Goal: Complete application form

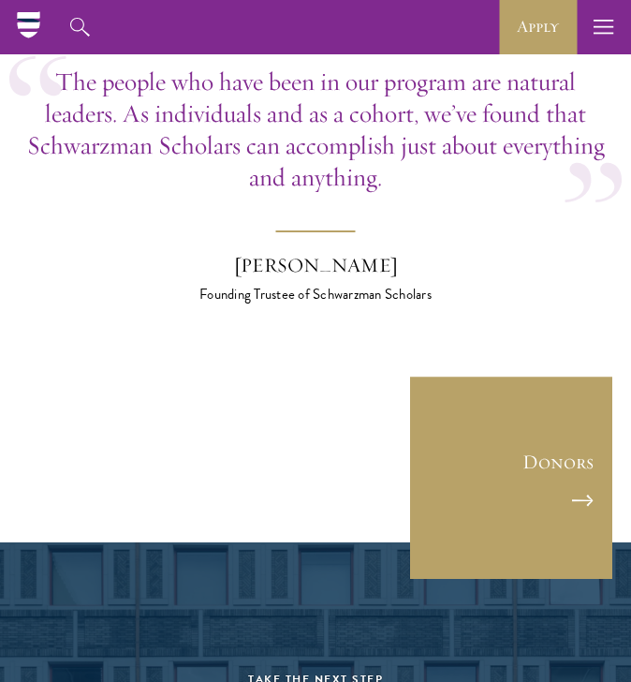
scroll to position [5052, 0]
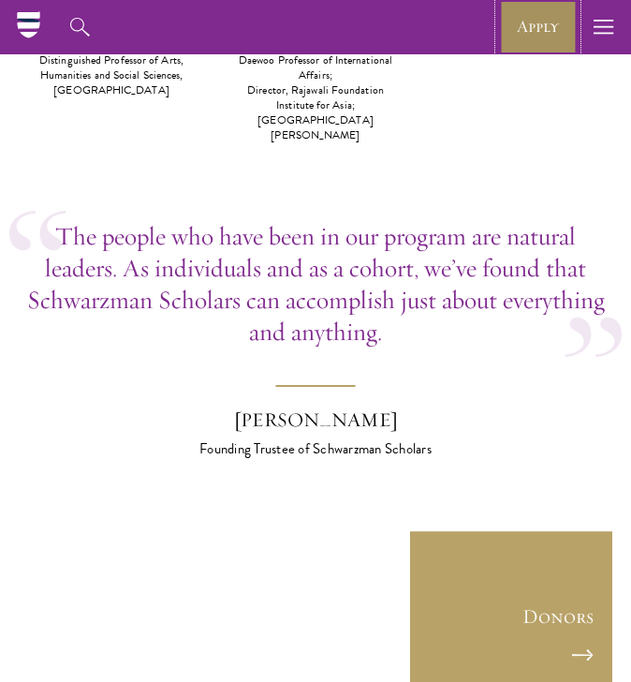
click at [535, 19] on link "Apply" at bounding box center [538, 27] width 78 height 54
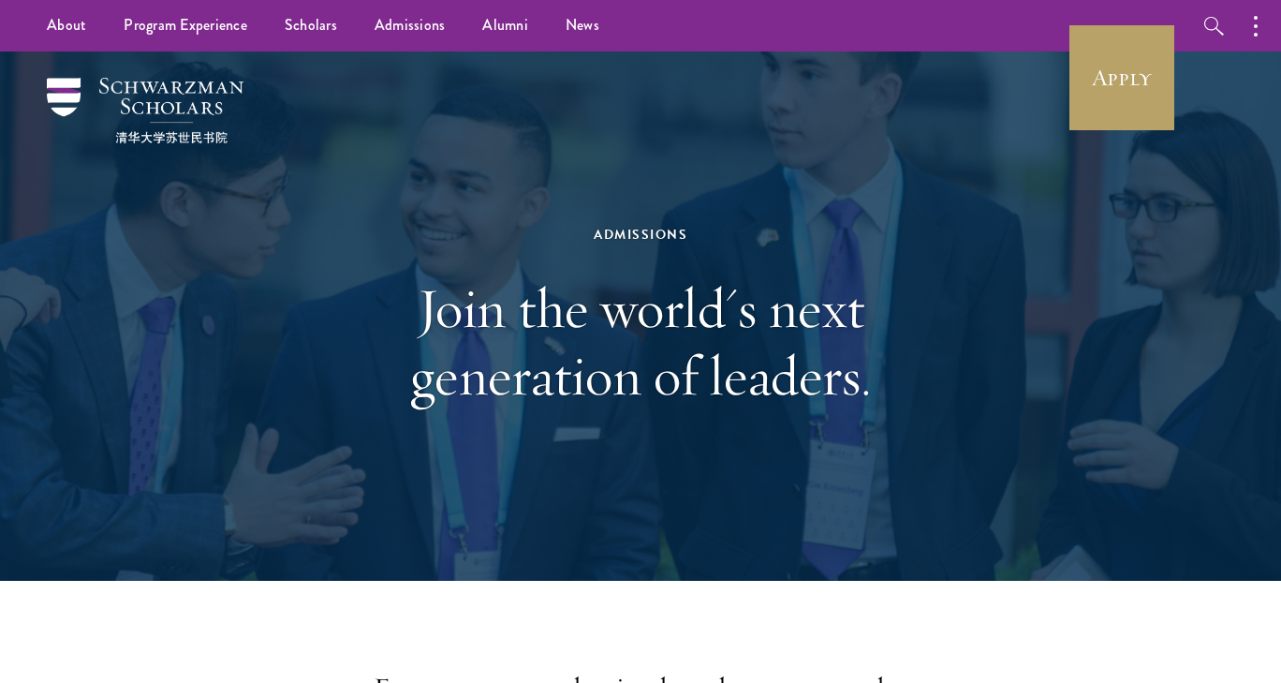
scroll to position [4, 0]
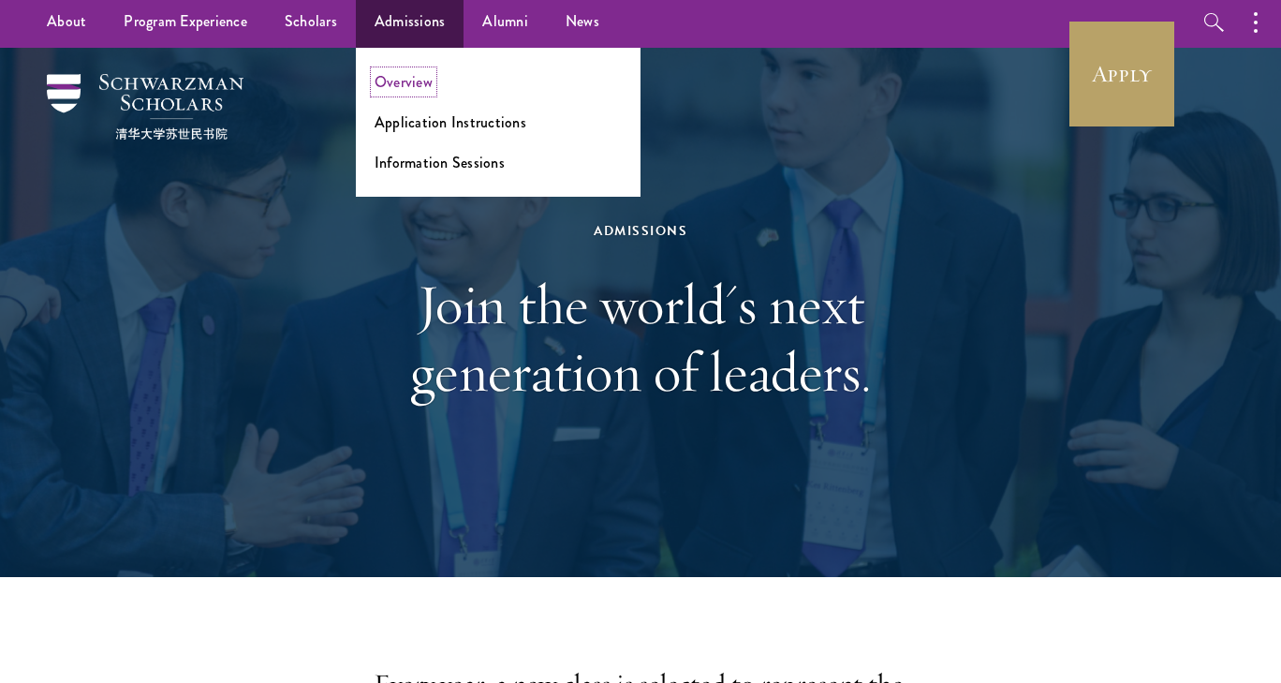
click at [408, 92] on link "Overview" at bounding box center [404, 82] width 58 height 22
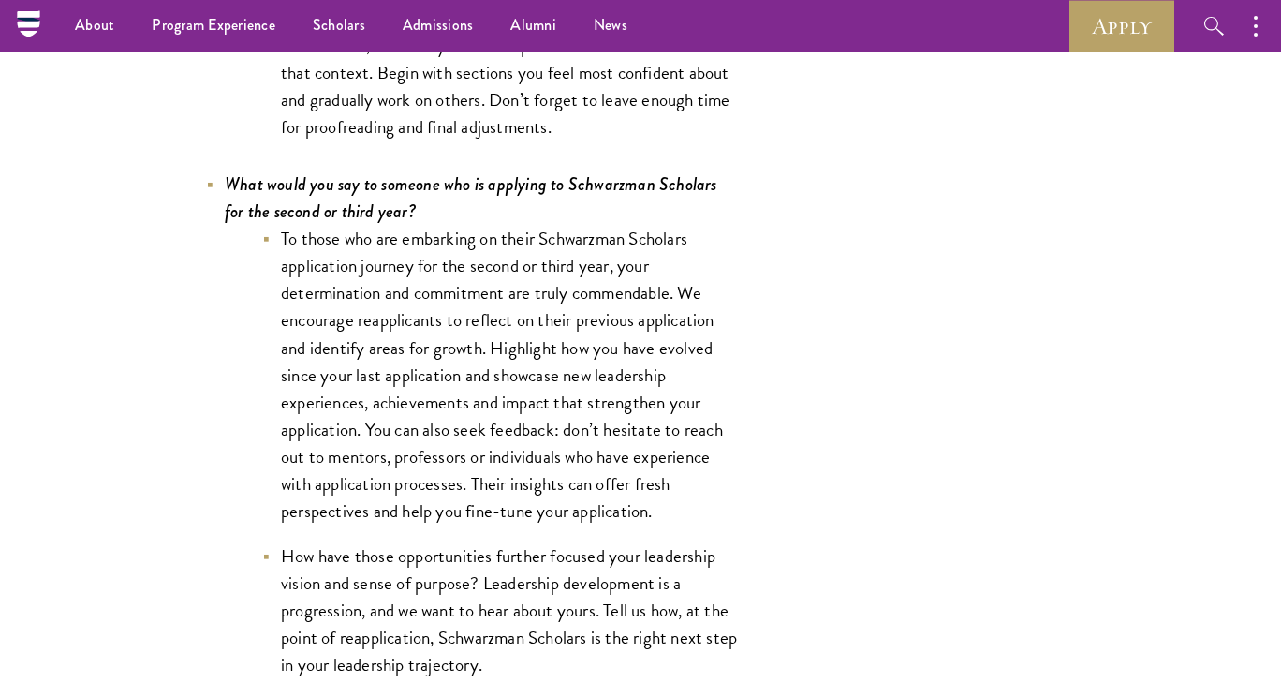
scroll to position [6835, 0]
